Goal: Task Accomplishment & Management: Use online tool/utility

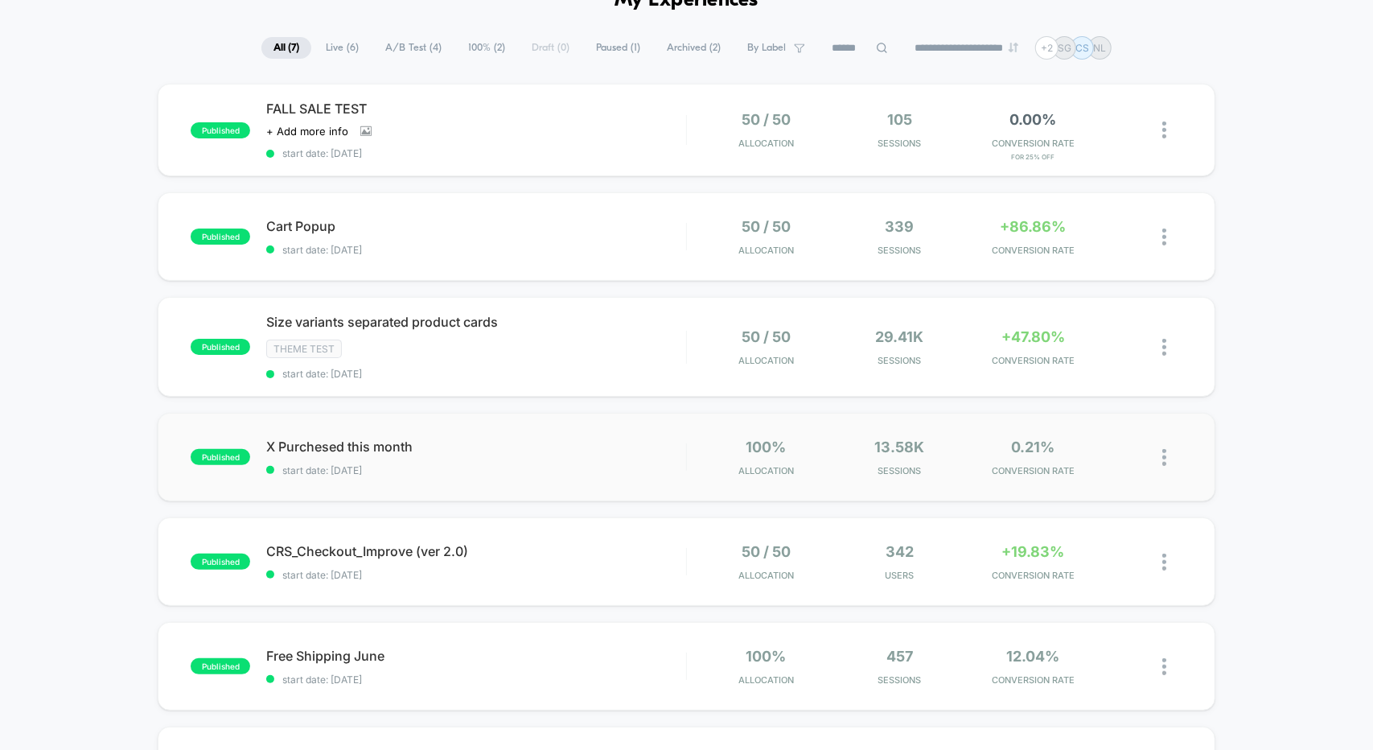
scroll to position [161, 0]
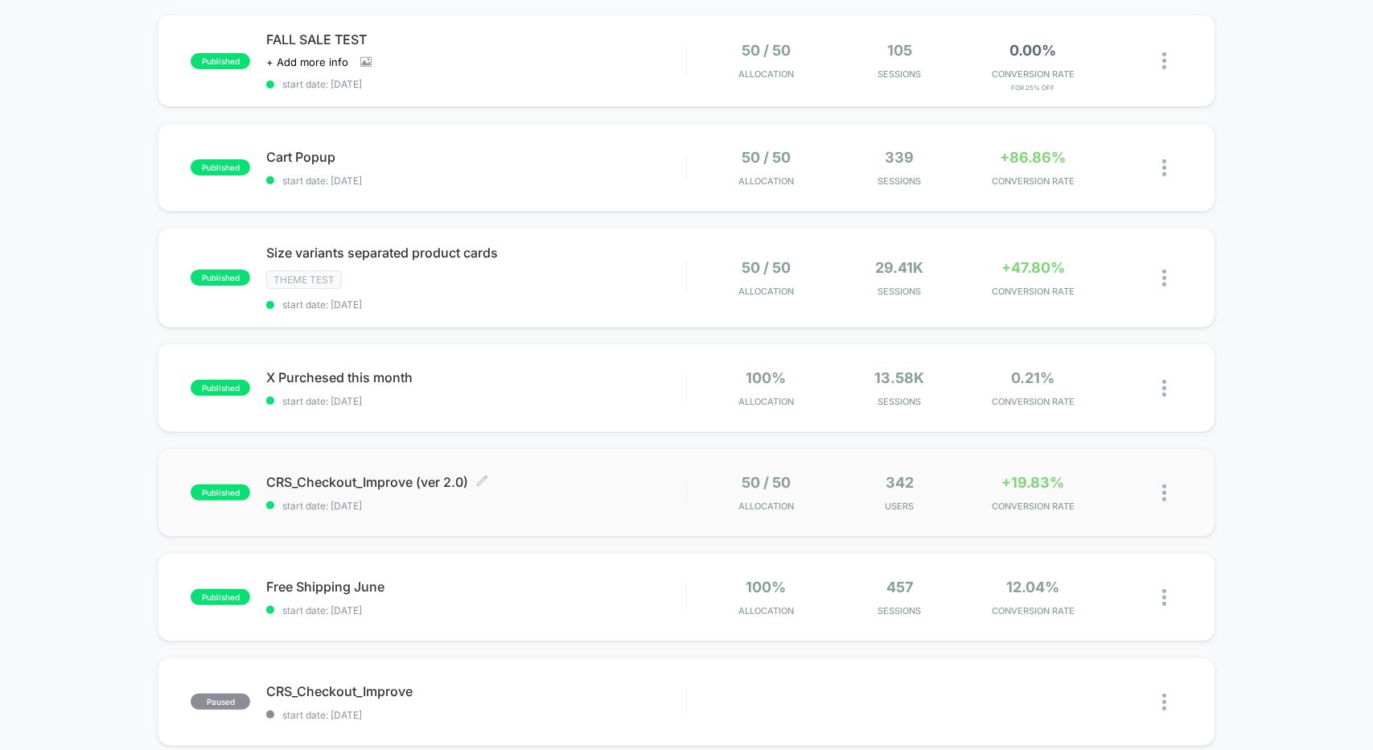
click at [544, 483] on span "CRS_Checkout_Improve (ver 2.0) Click to edit experience details" at bounding box center [475, 482] width 419 height 16
